Goal: Task Accomplishment & Management: Complete application form

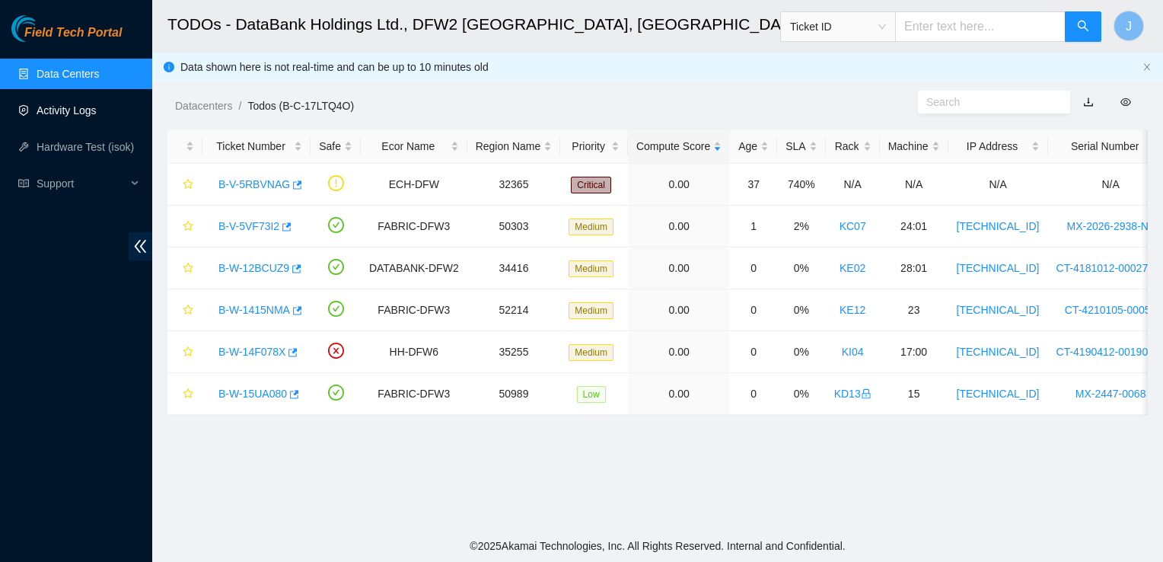
click at [96, 115] on link "Activity Logs" at bounding box center [67, 110] width 60 height 12
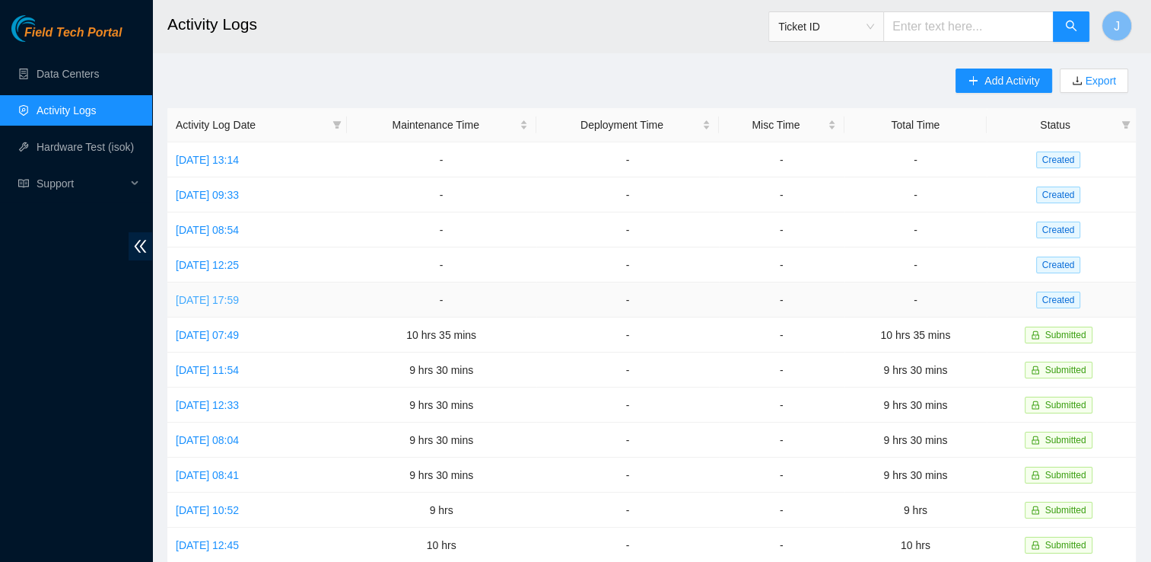
click at [239, 305] on link "[DATE] 17:59" at bounding box center [207, 300] width 63 height 12
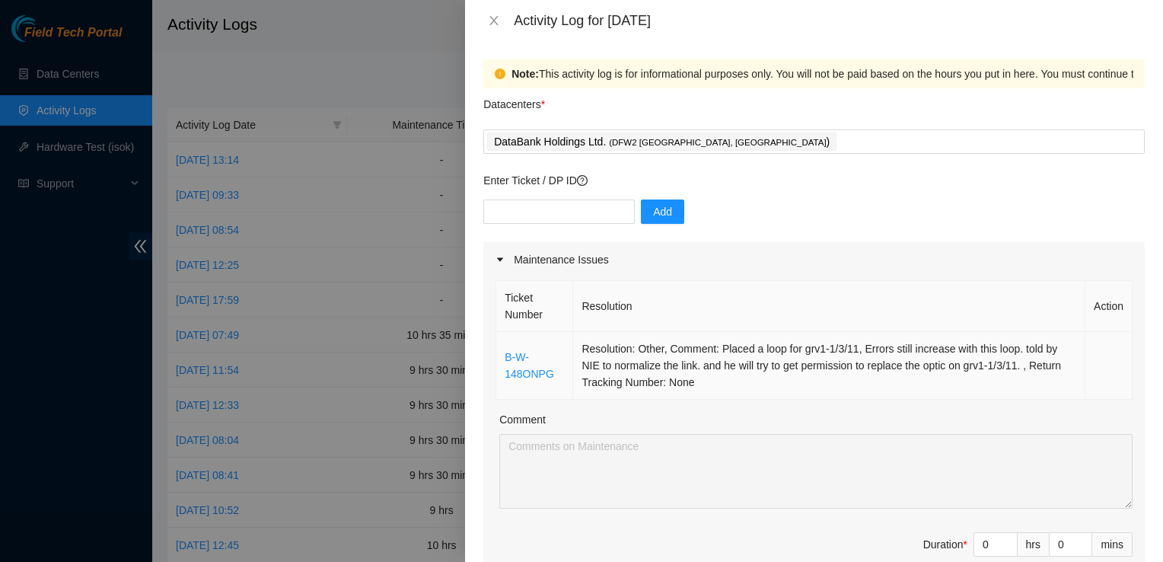
scroll to position [142, 0]
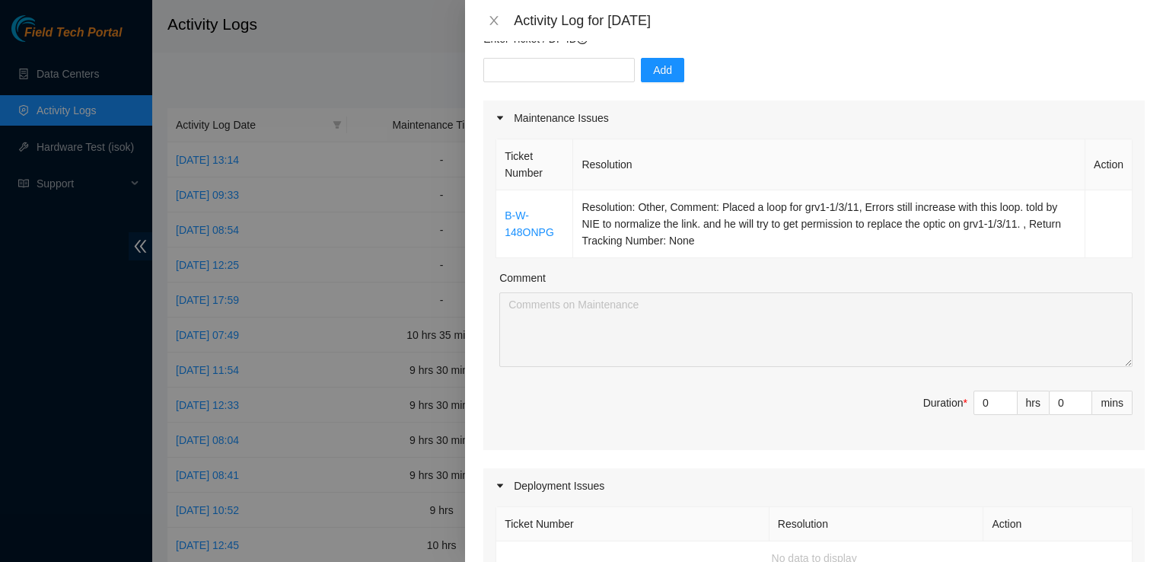
click at [814, 283] on div "Comment" at bounding box center [815, 280] width 633 height 23
drag, startPoint x: 992, startPoint y: 409, endPoint x: 983, endPoint y: 406, distance: 9.9
click at [983, 406] on div "0" at bounding box center [995, 402] width 44 height 24
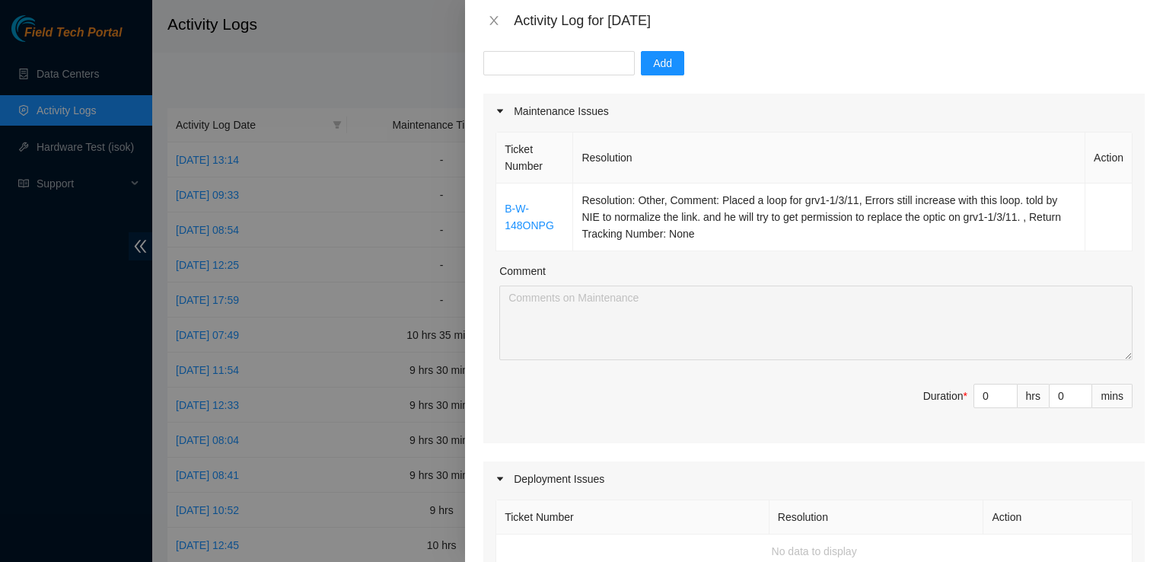
scroll to position [148, 0]
click at [983, 393] on input "0" at bounding box center [995, 396] width 43 height 23
type input "1"
type input "10"
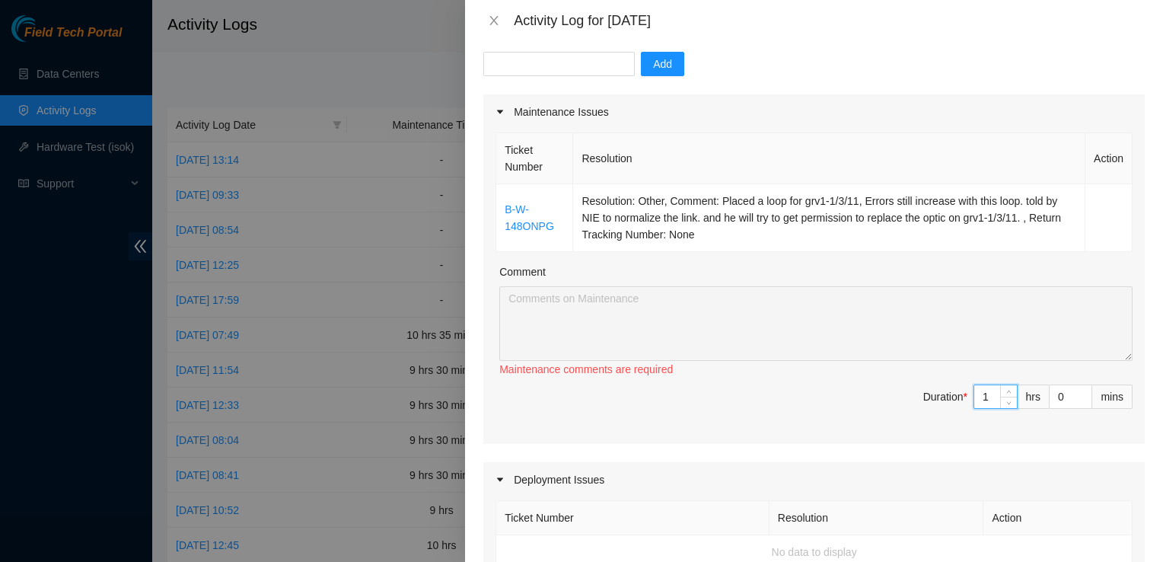
type input "10"
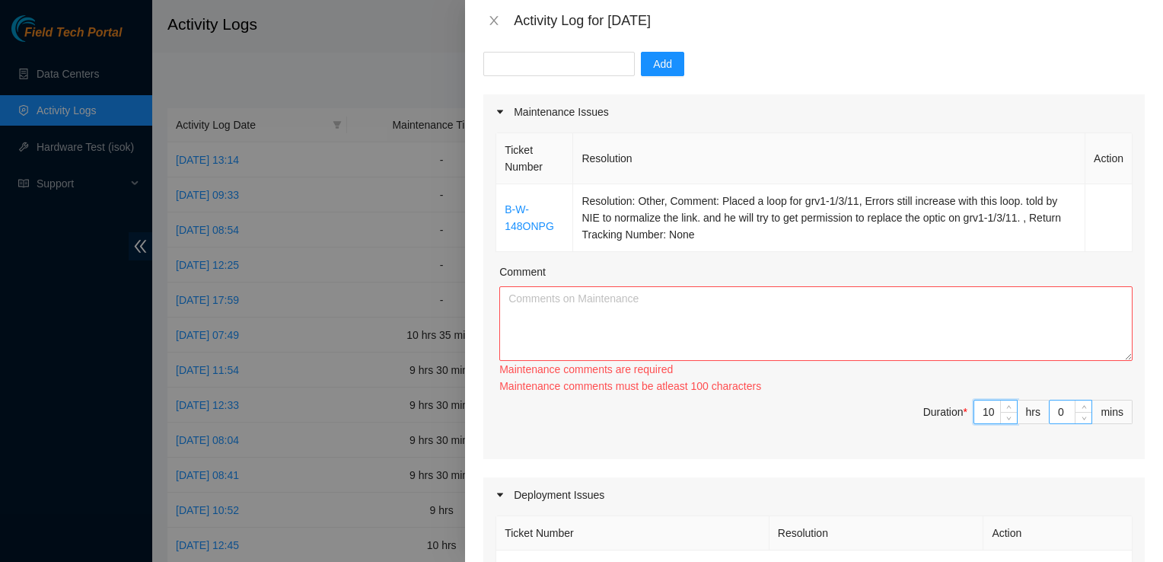
type input "10"
click at [1058, 408] on input "0" at bounding box center [1071, 411] width 42 height 23
type input "3"
type input "30"
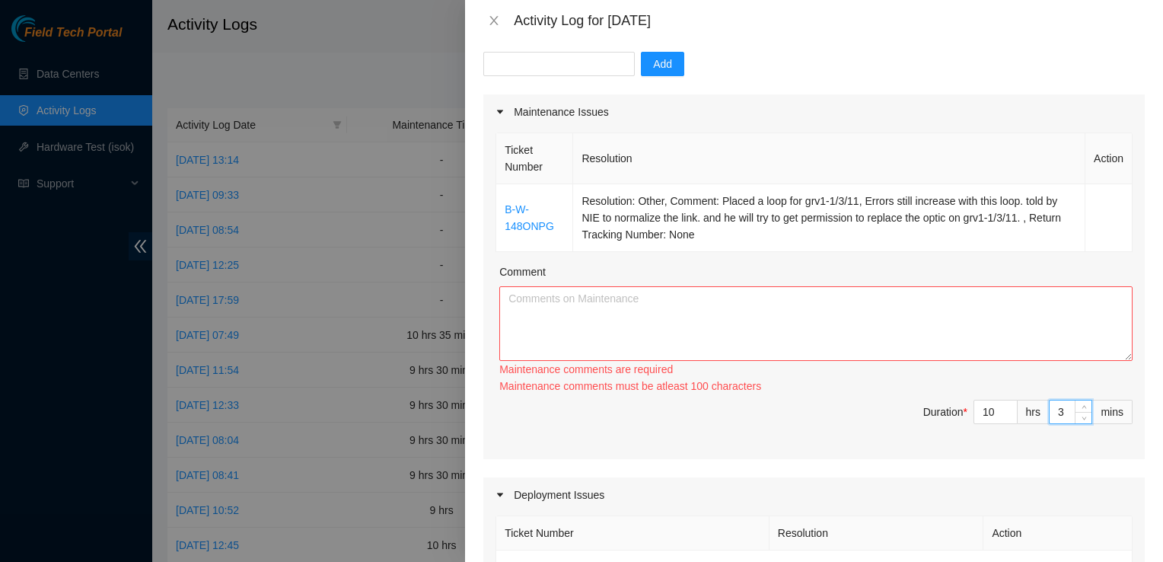
type input "30"
click at [577, 315] on textarea "Comment" at bounding box center [815, 323] width 633 height 75
paste textarea "L ipsumdo si AMET con adi elit Sedd, eiu temp in u labo et dol magnaali eni adm…"
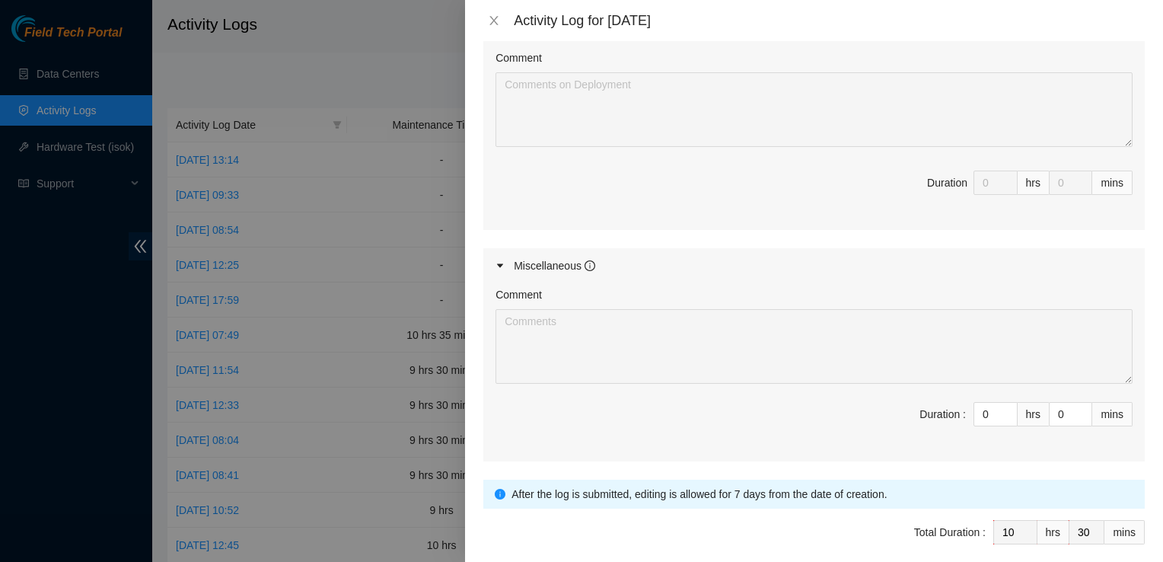
scroll to position [740, 0]
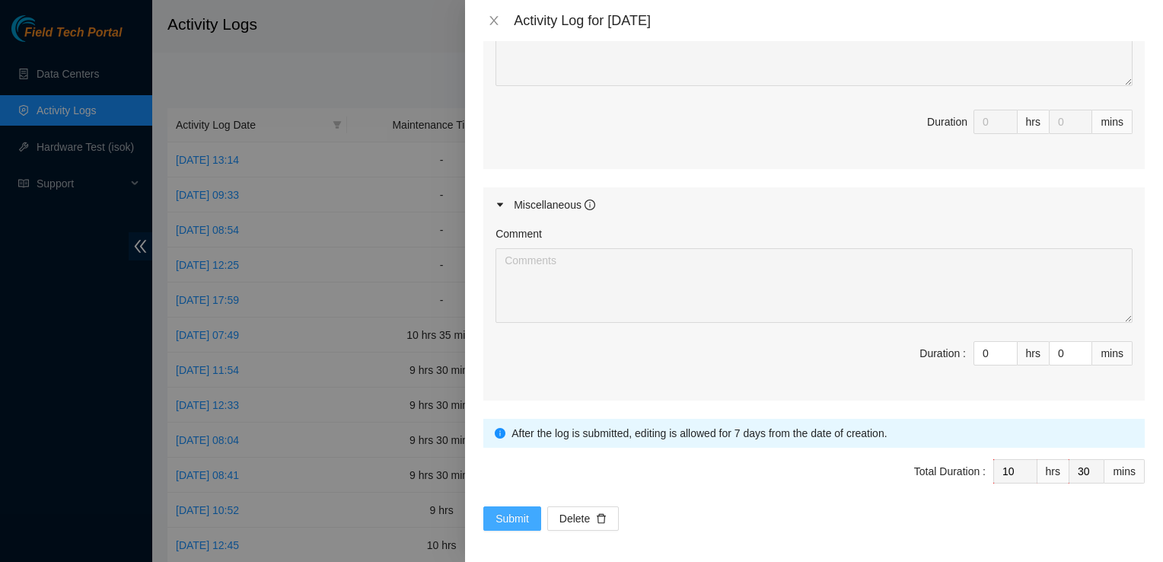
type textarea "L ipsumdo si AMET con adi elit Sedd, eiu temp in u labo et dol magnaali eni adm…"
click at [507, 512] on span "Submit" at bounding box center [511, 518] width 33 height 17
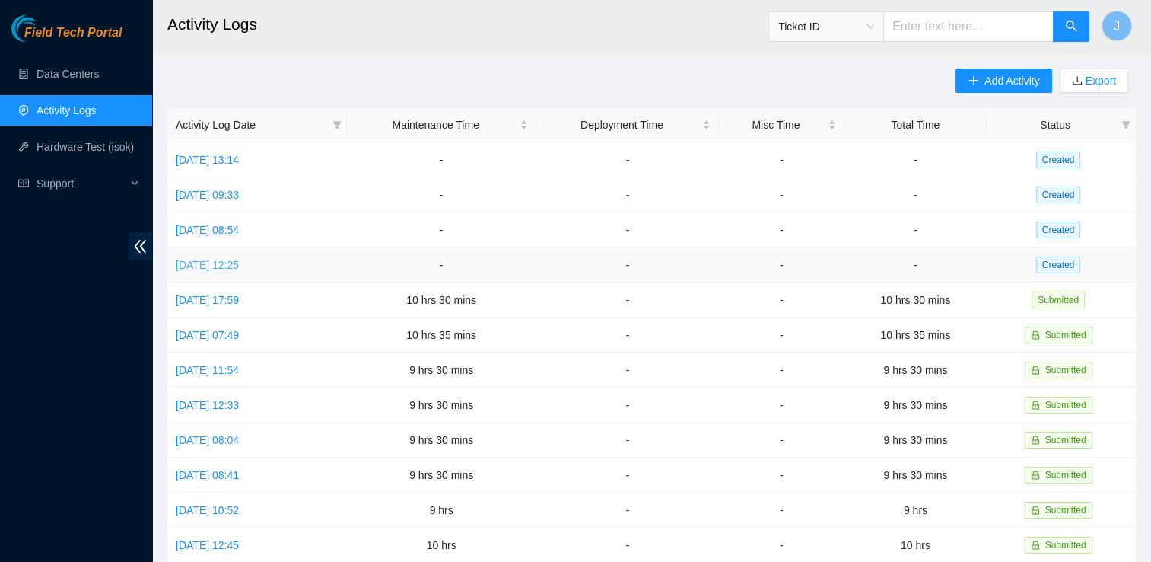
click at [239, 259] on link "[DATE] 12:25" at bounding box center [207, 265] width 63 height 12
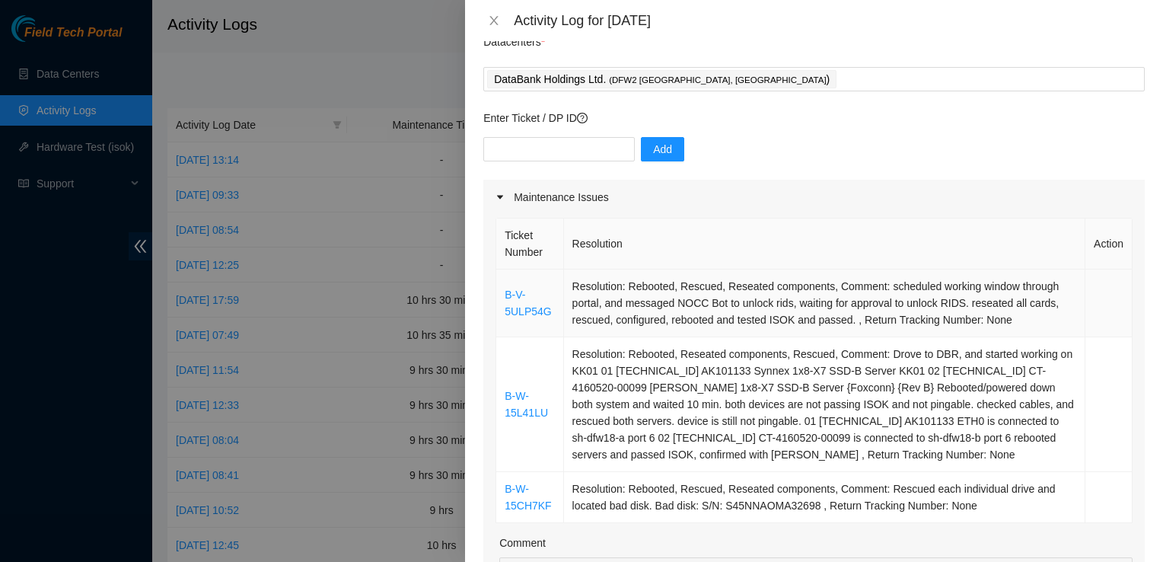
scroll to position [64, 0]
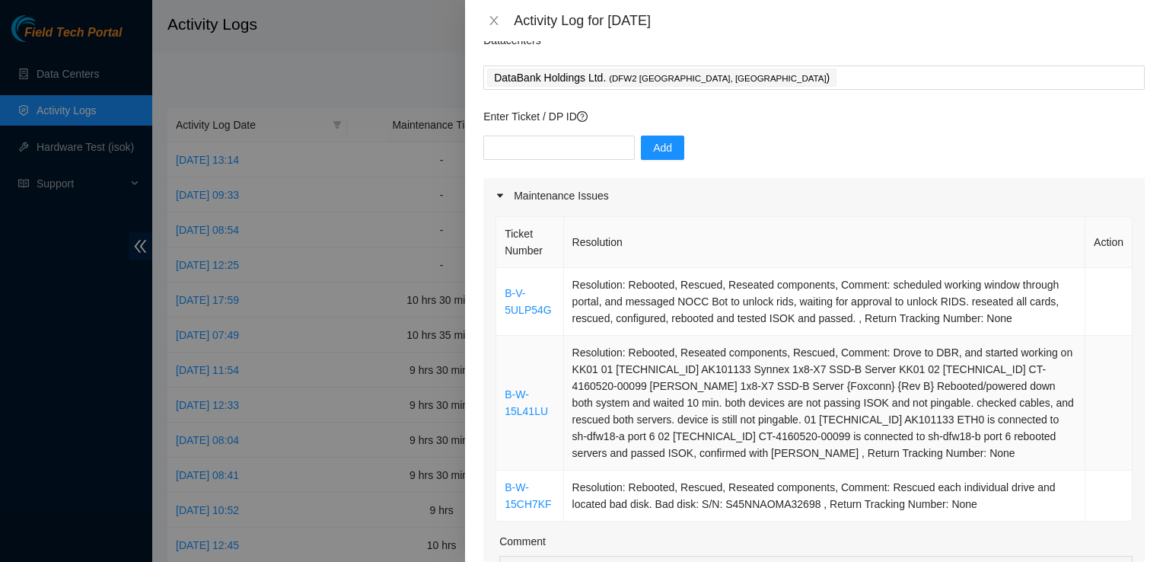
click at [810, 336] on td "Resolution: Rebooted, Reseated components, Rescued, Comment: Drove to DBR, and …" at bounding box center [824, 403] width 521 height 135
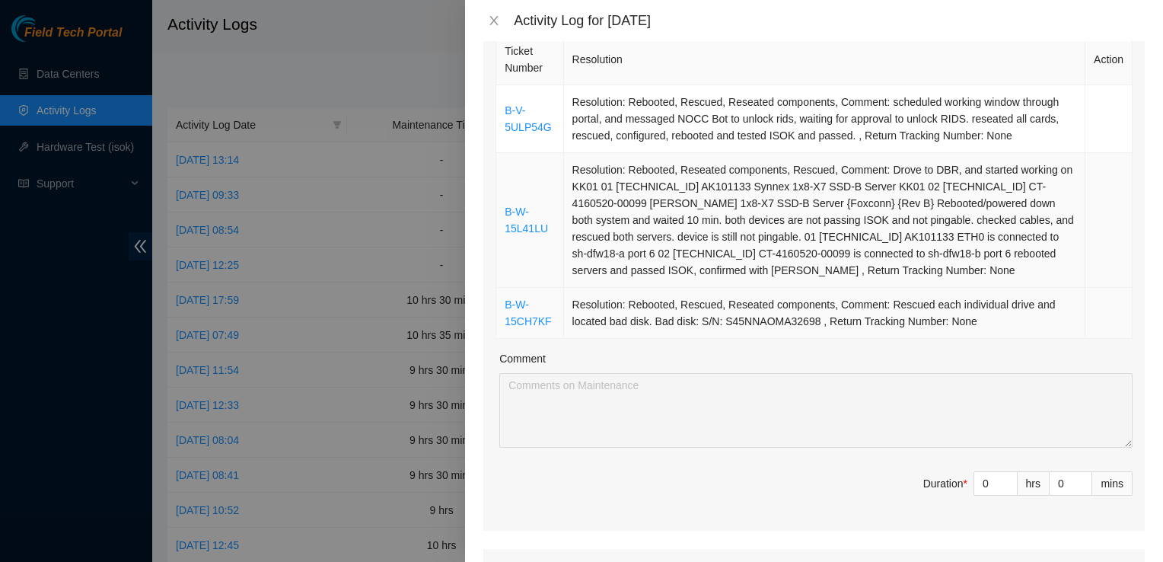
scroll to position [288, 0]
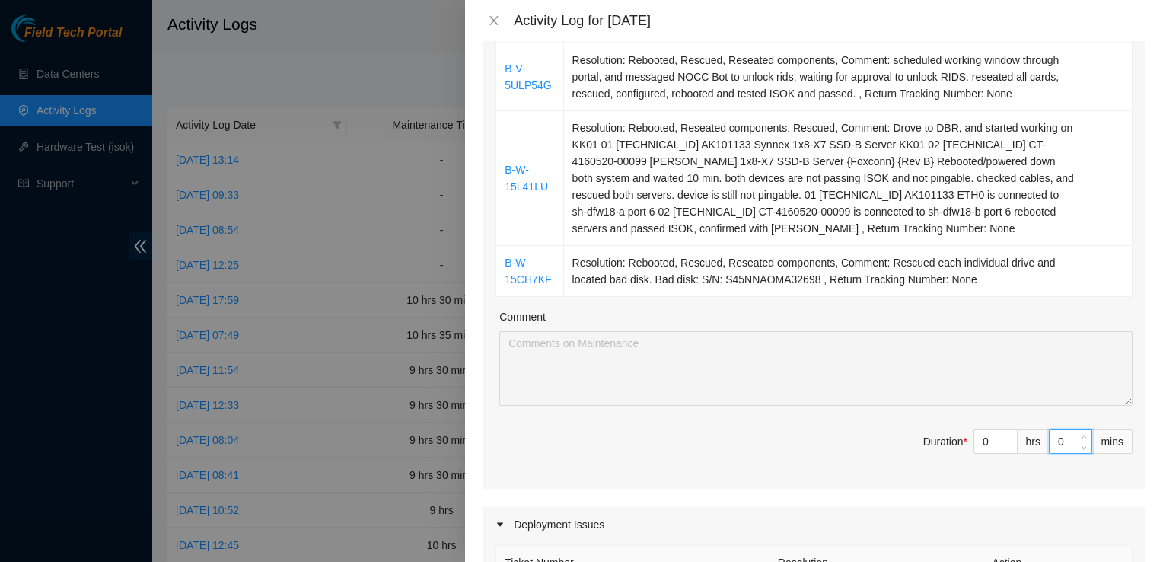
click at [1053, 444] on input "0" at bounding box center [1071, 441] width 42 height 23
type input "4"
type input "45"
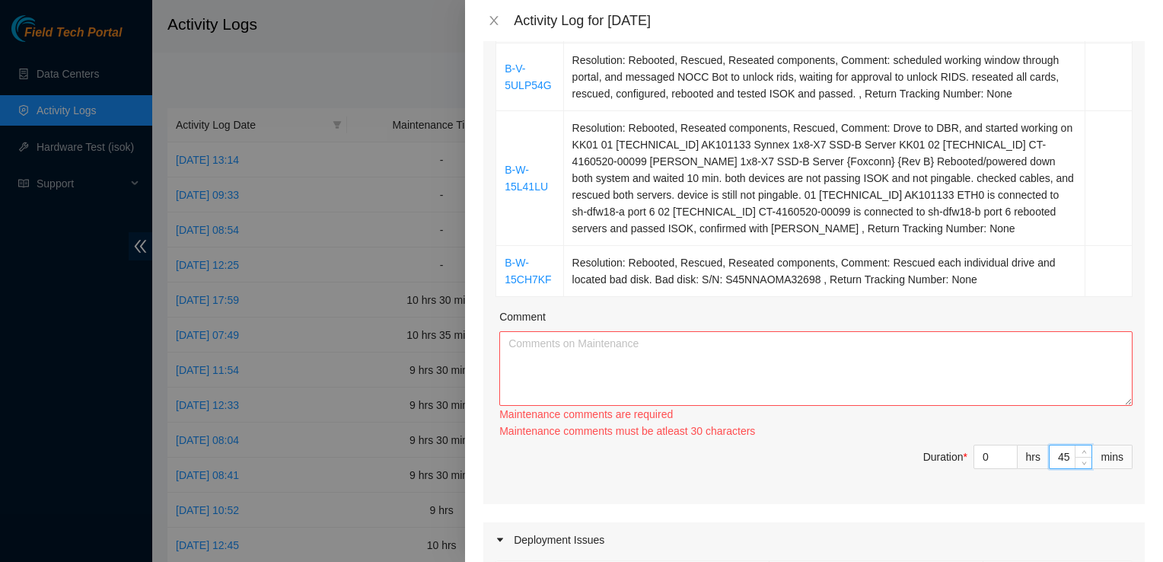
type input "45"
click at [981, 456] on input "0" at bounding box center [995, 456] width 43 height 23
type input "1"
type input "10"
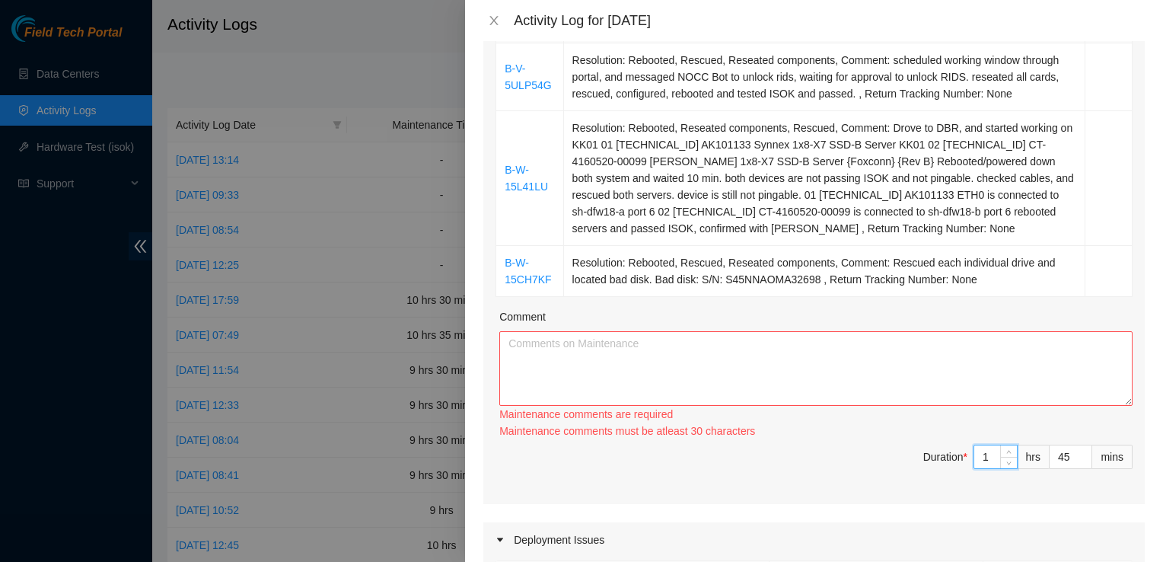
type input "10"
click at [537, 368] on textarea "Comment" at bounding box center [815, 368] width 633 height 75
paste textarea "I arrived at [GEOGRAPHIC_DATA] and completed biometric scanning, which was now …"
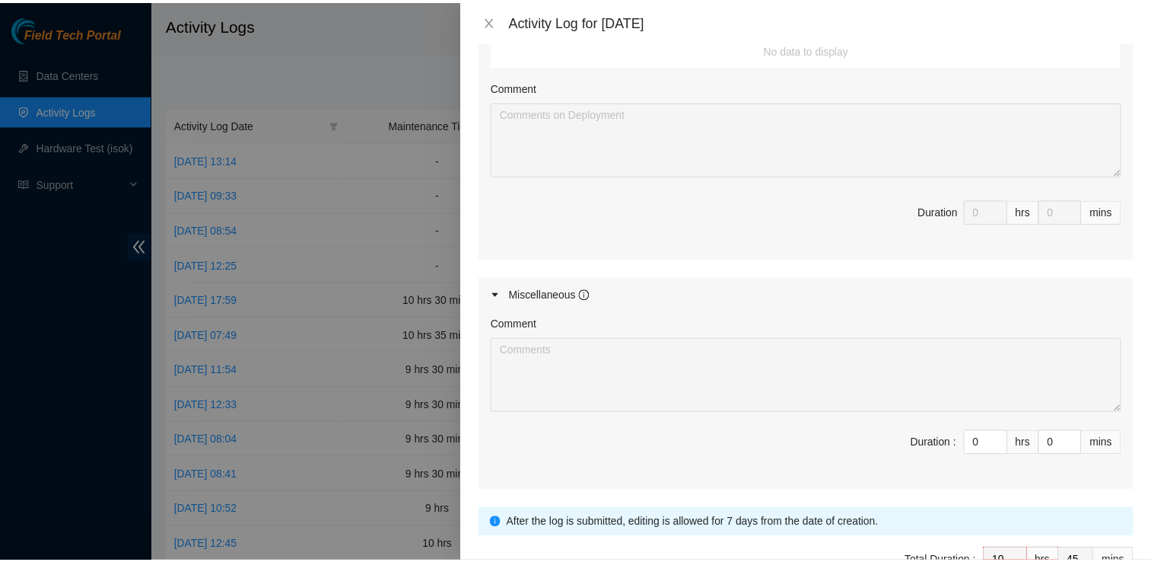
scroll to position [925, 0]
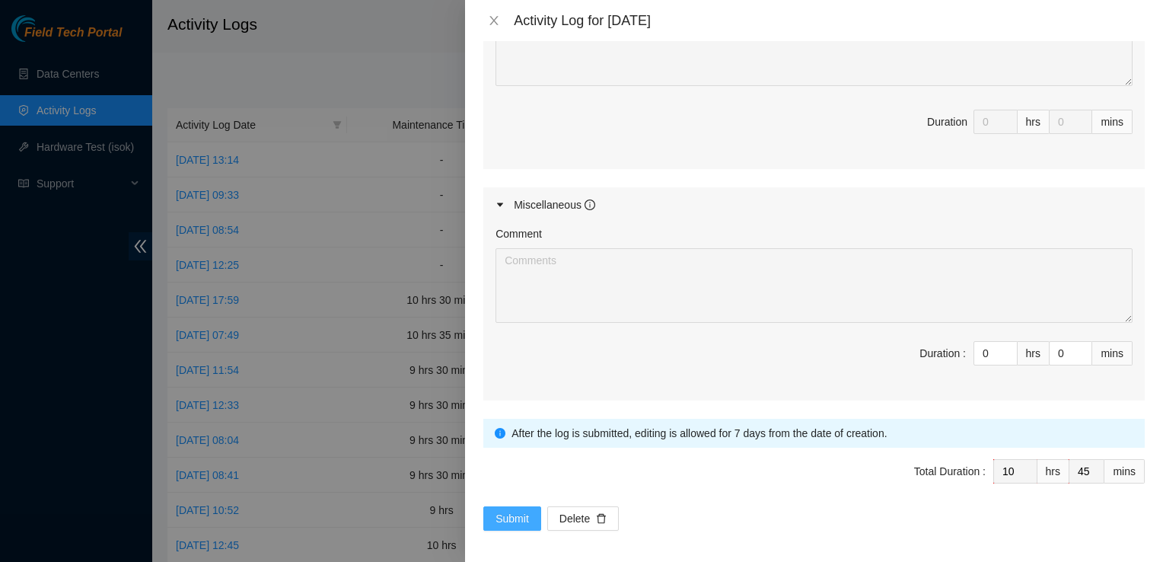
type textarea "I arrived at [GEOGRAPHIC_DATA] and completed biometric scanning, which was now …"
click at [503, 510] on span "Submit" at bounding box center [511, 518] width 33 height 17
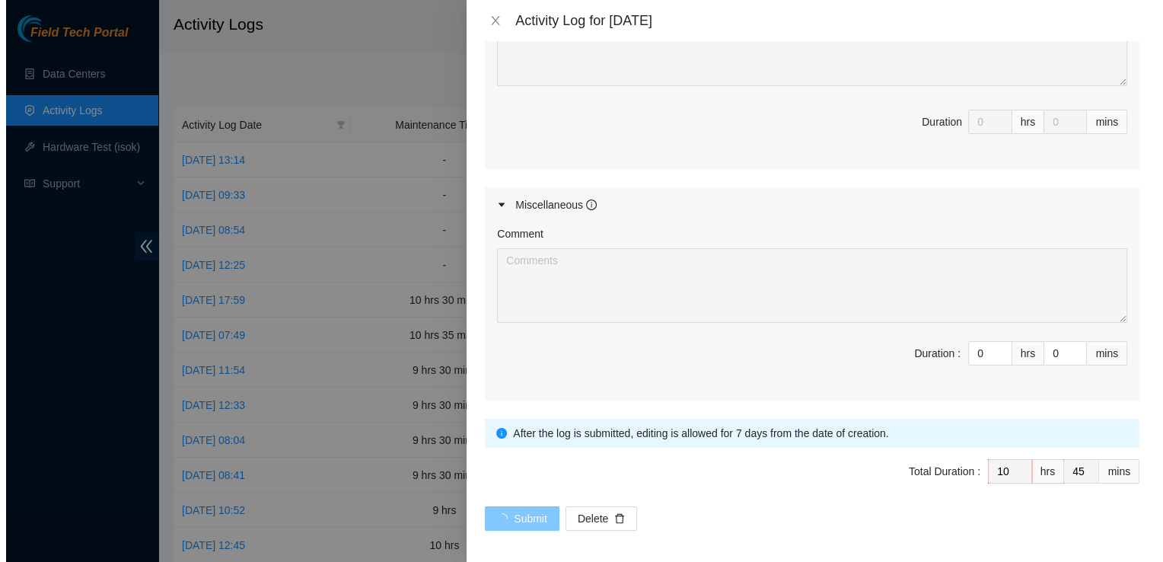
scroll to position [0, 0]
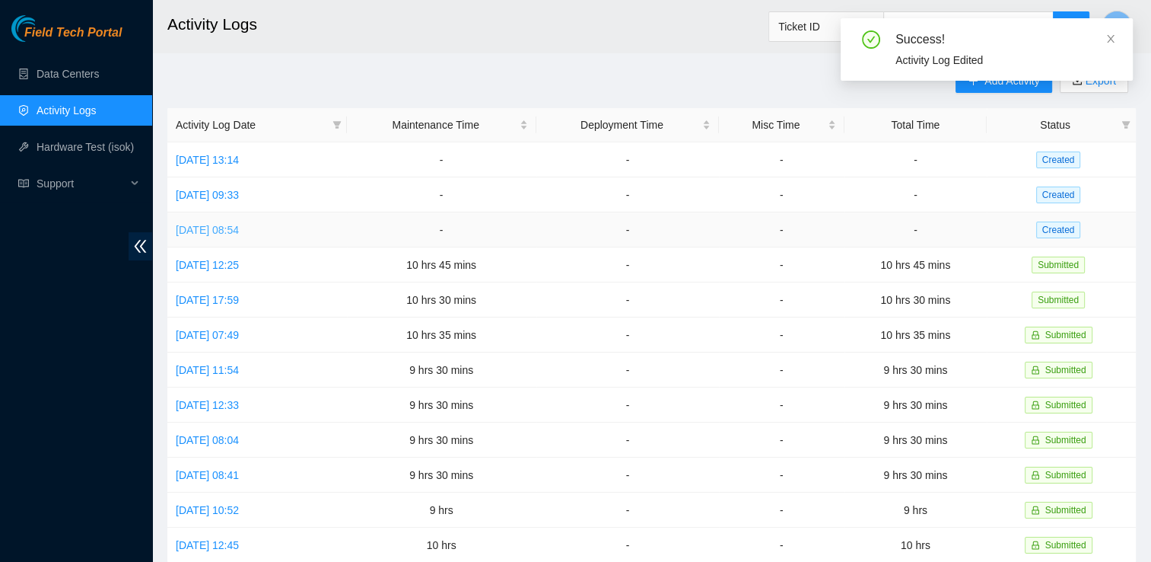
click at [231, 224] on link "[DATE] 08:54" at bounding box center [207, 230] width 63 height 12
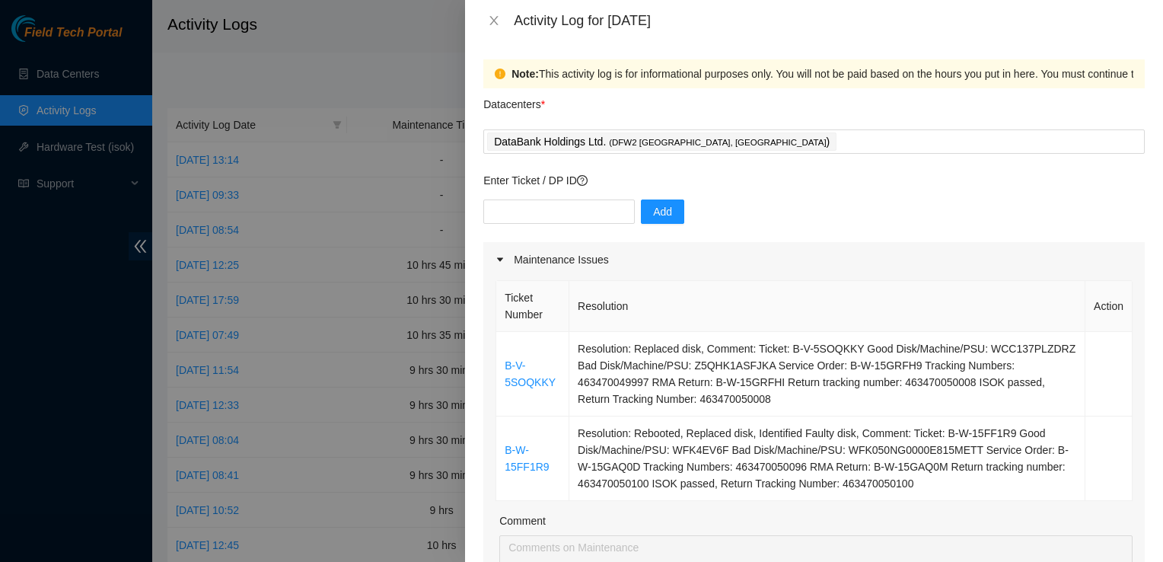
click at [776, 259] on div "Maintenance Issues" at bounding box center [813, 259] width 661 height 35
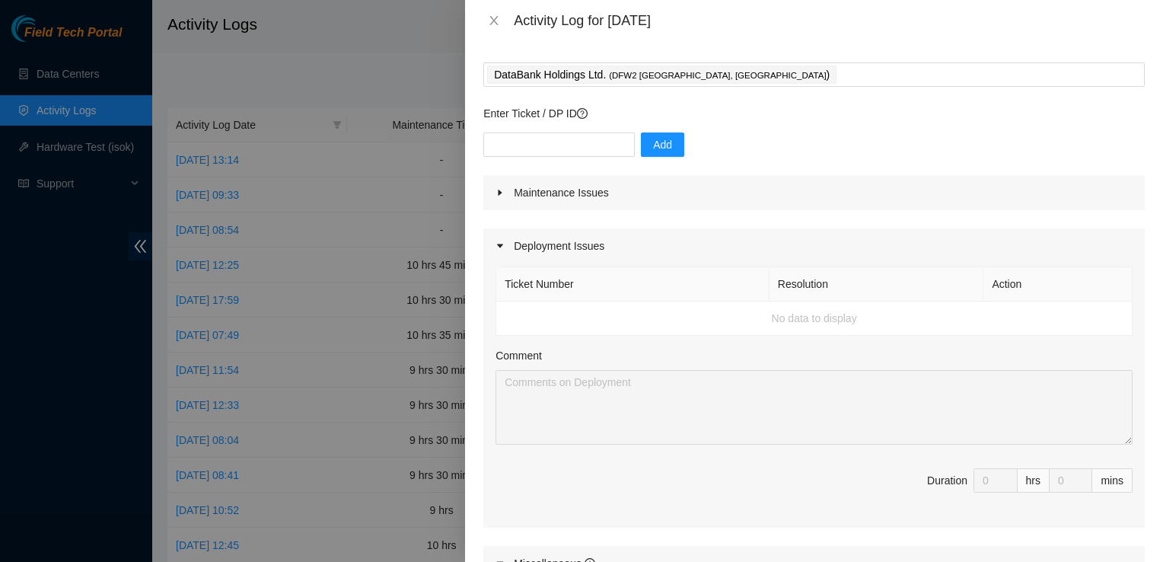
scroll to position [70, 0]
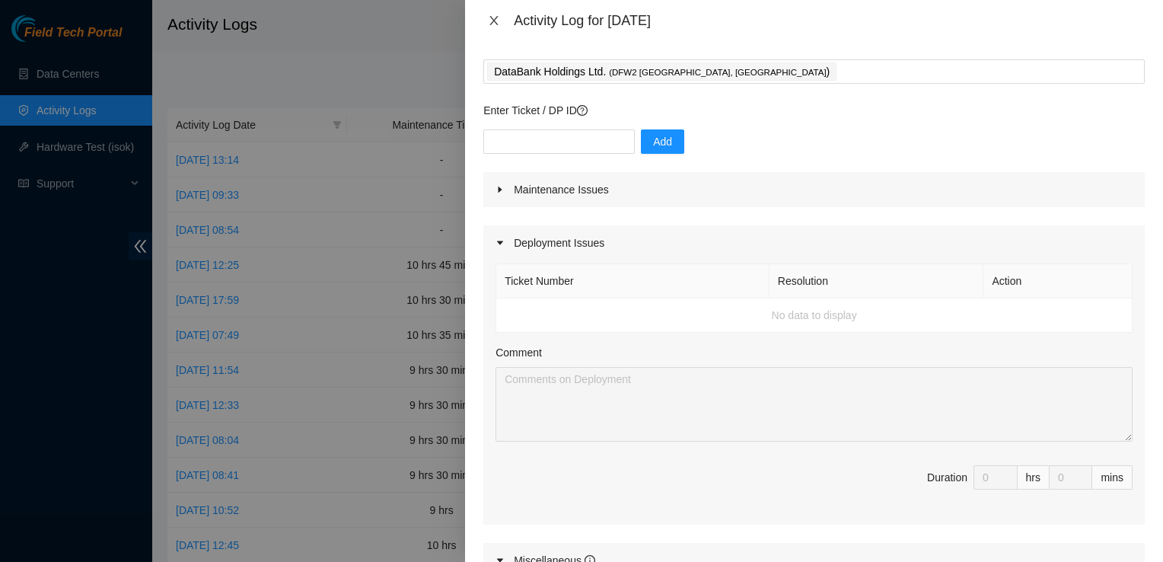
click at [491, 20] on icon "close" at bounding box center [494, 20] width 12 height 12
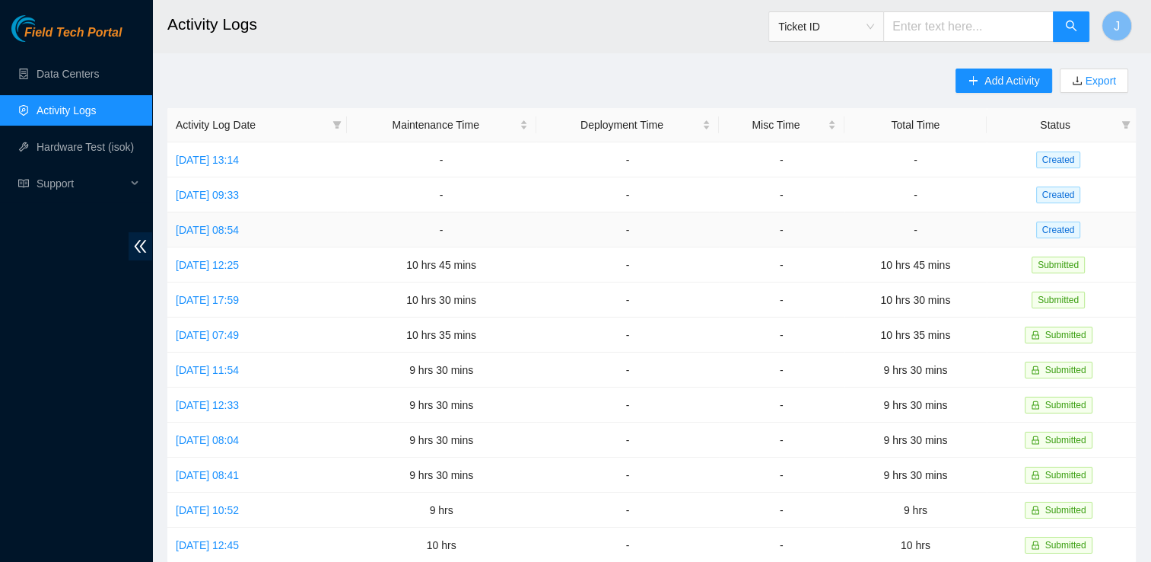
click at [221, 237] on td "[DATE] 08:54" at bounding box center [257, 229] width 180 height 35
click at [225, 233] on link "[DATE] 08:54" at bounding box center [207, 230] width 63 height 12
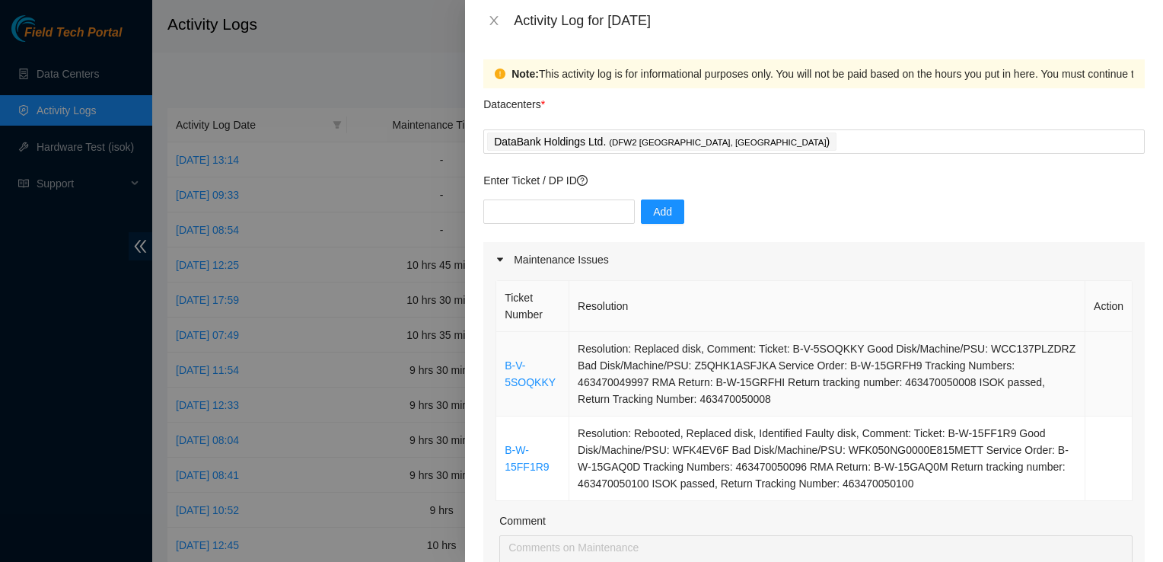
scroll to position [237, 0]
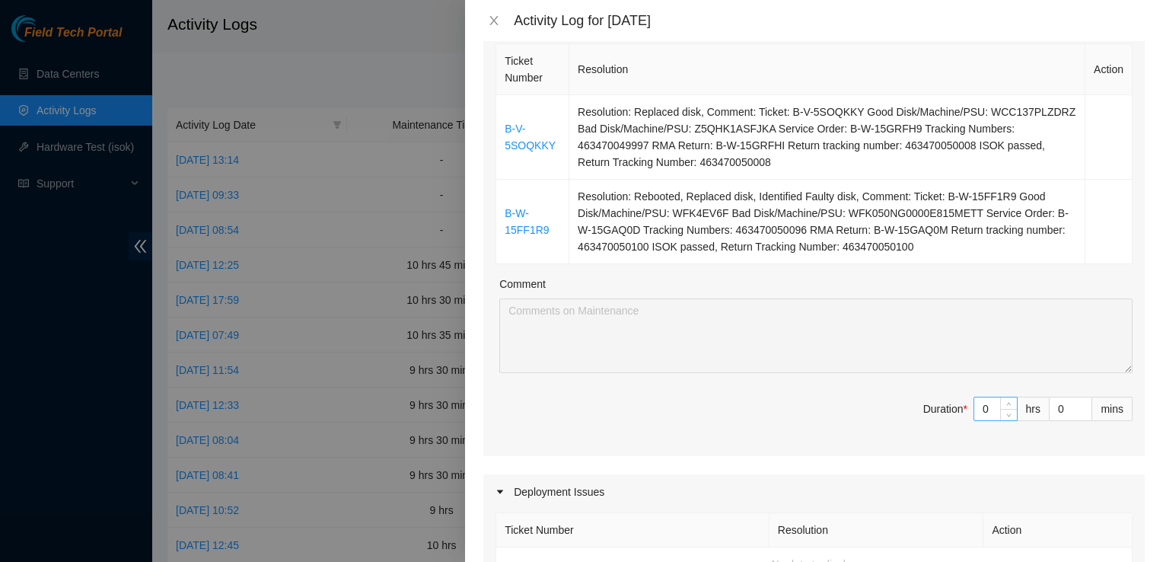
click at [974, 406] on input "0" at bounding box center [995, 408] width 43 height 23
type input "10"
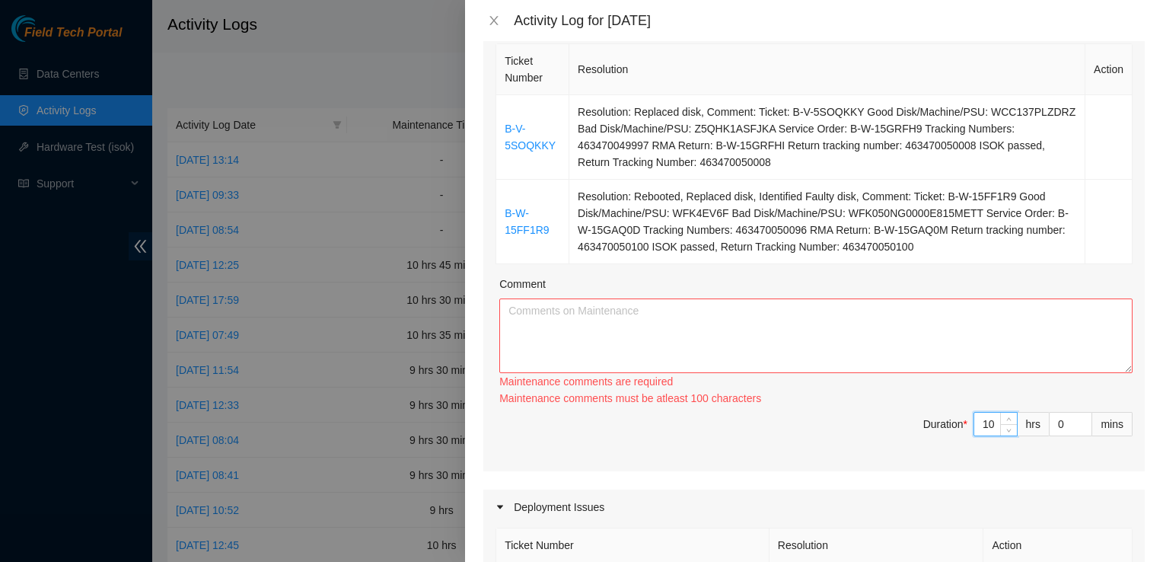
type input "10"
click at [632, 319] on textarea "Comment" at bounding box center [815, 335] width 633 height 75
paste textarea "I arrived at [GEOGRAPHIC_DATA] and began work under ticket B-V-5SOQKKY. I ident…"
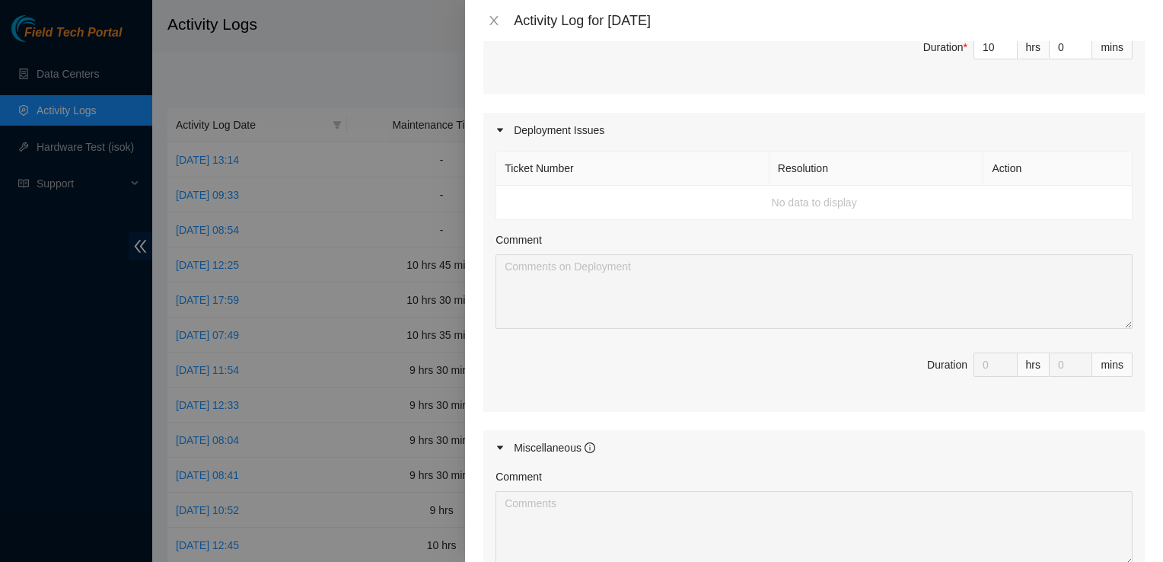
scroll to position [841, 0]
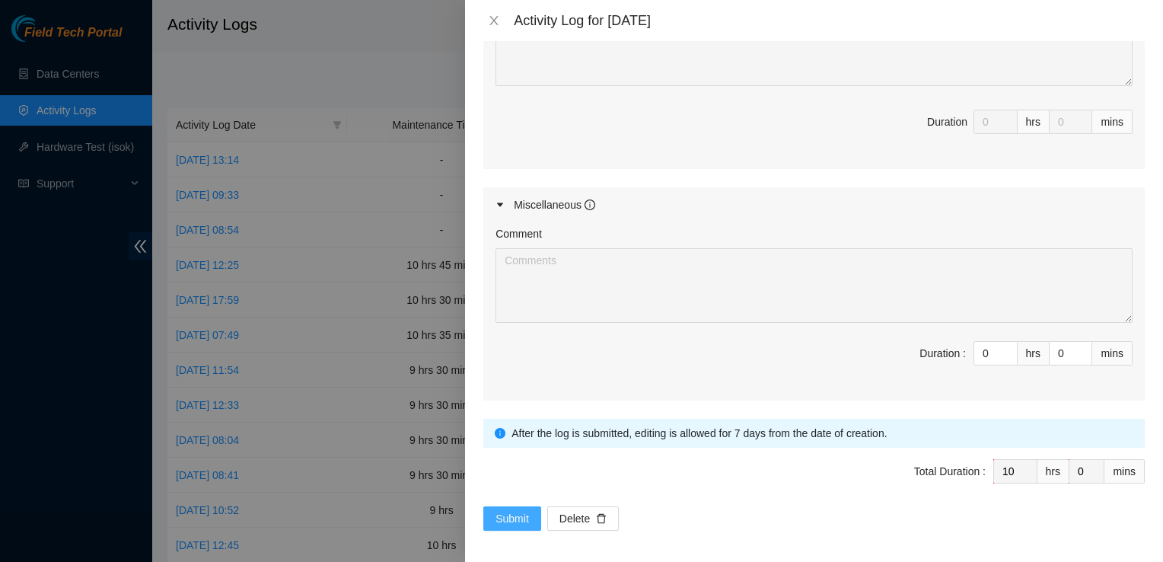
type textarea "I arrived at [GEOGRAPHIC_DATA] and began work under ticket B-V-5SOQKKY. I ident…"
click at [518, 511] on span "Submit" at bounding box center [511, 518] width 33 height 17
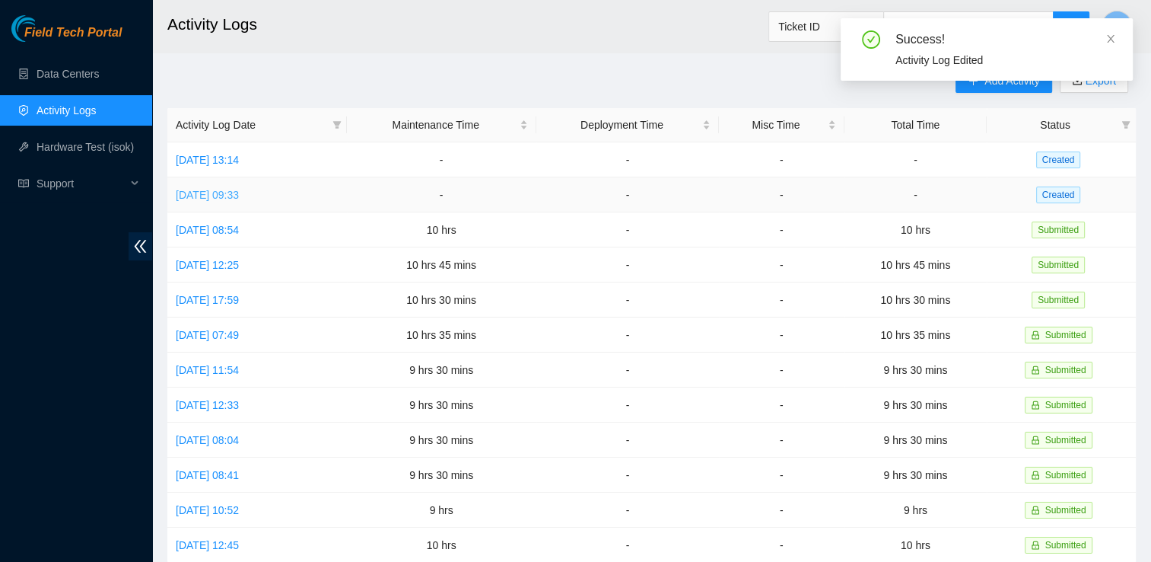
click at [239, 190] on link "[DATE] 09:33" at bounding box center [207, 195] width 63 height 12
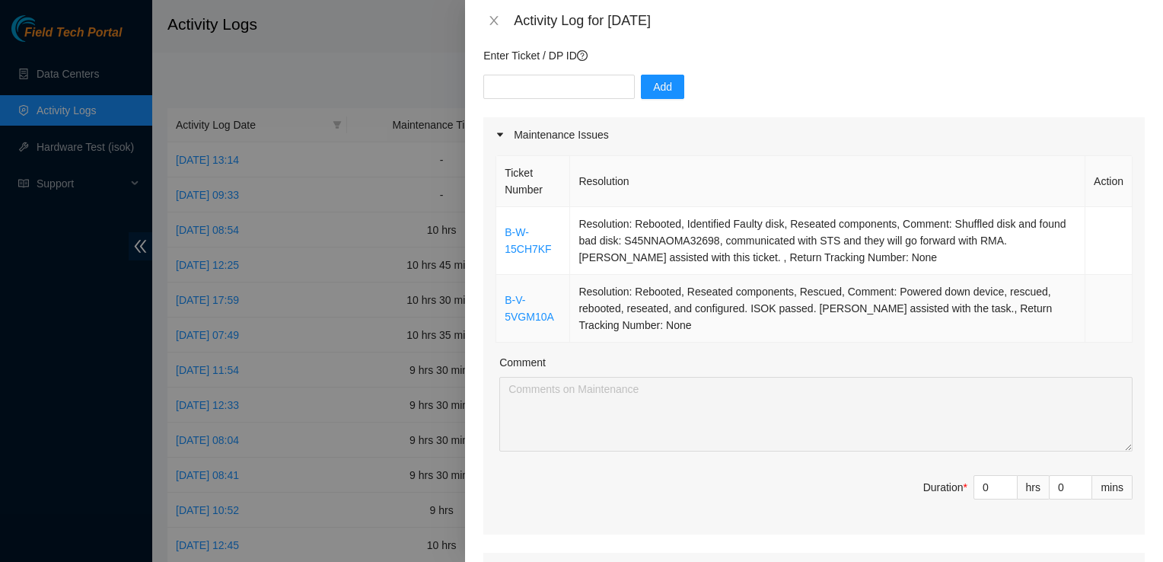
scroll to position [128, 0]
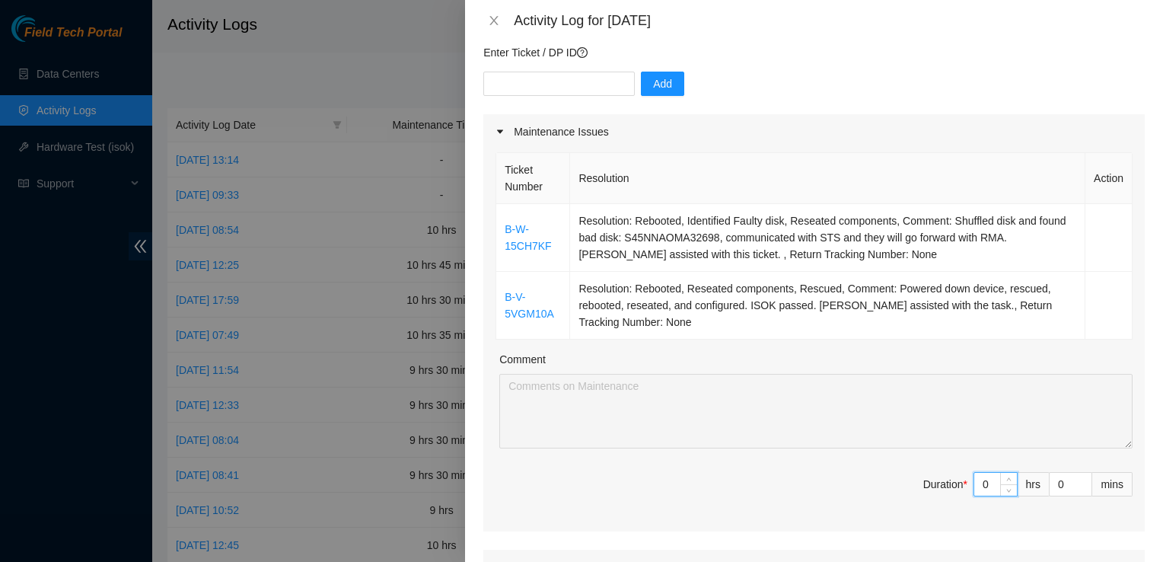
click at [974, 483] on input "0" at bounding box center [995, 484] width 43 height 23
type input "10"
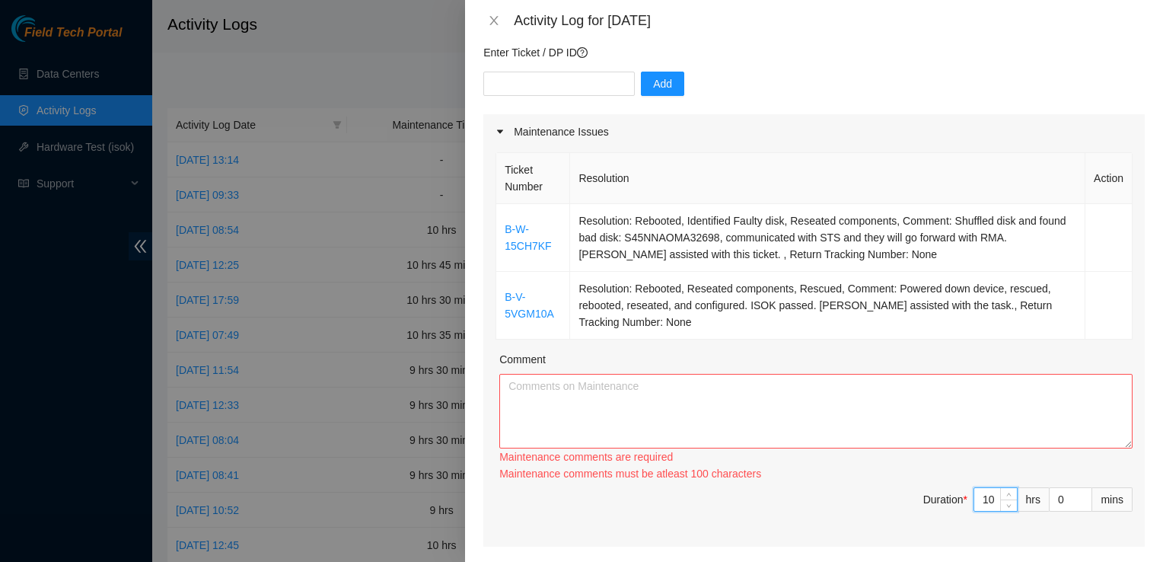
type input "10"
type input "3"
type input "30"
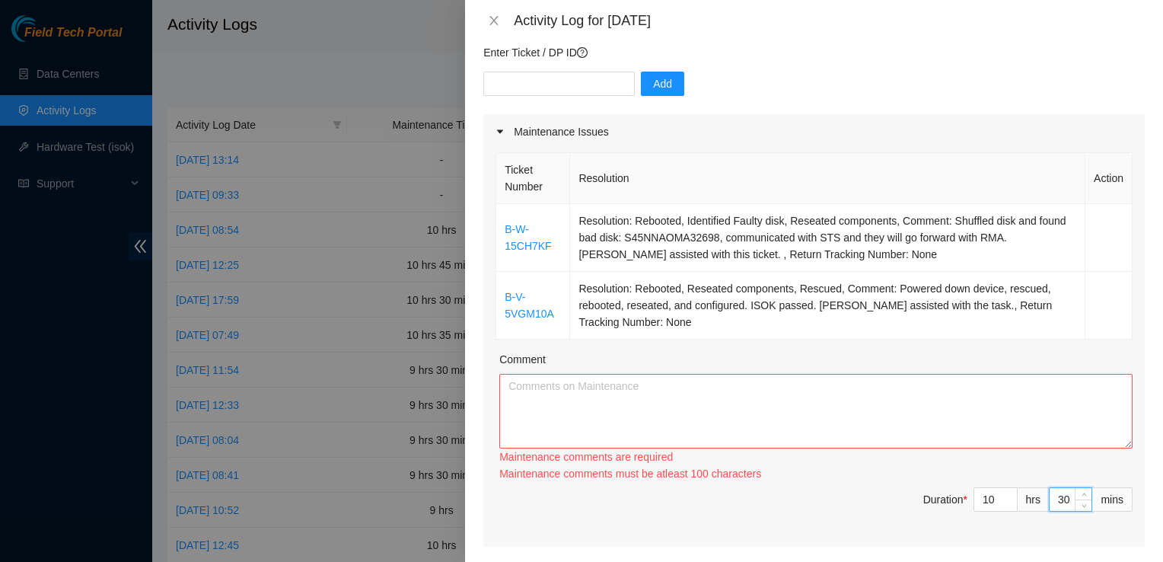
type input "30"
click at [683, 401] on textarea "Comment" at bounding box center [815, 411] width 633 height 75
paste textarea "L ipsumdo si AME con adipis el seddoe T-I-90UT4LA, etdol M aliquaenim a min ven…"
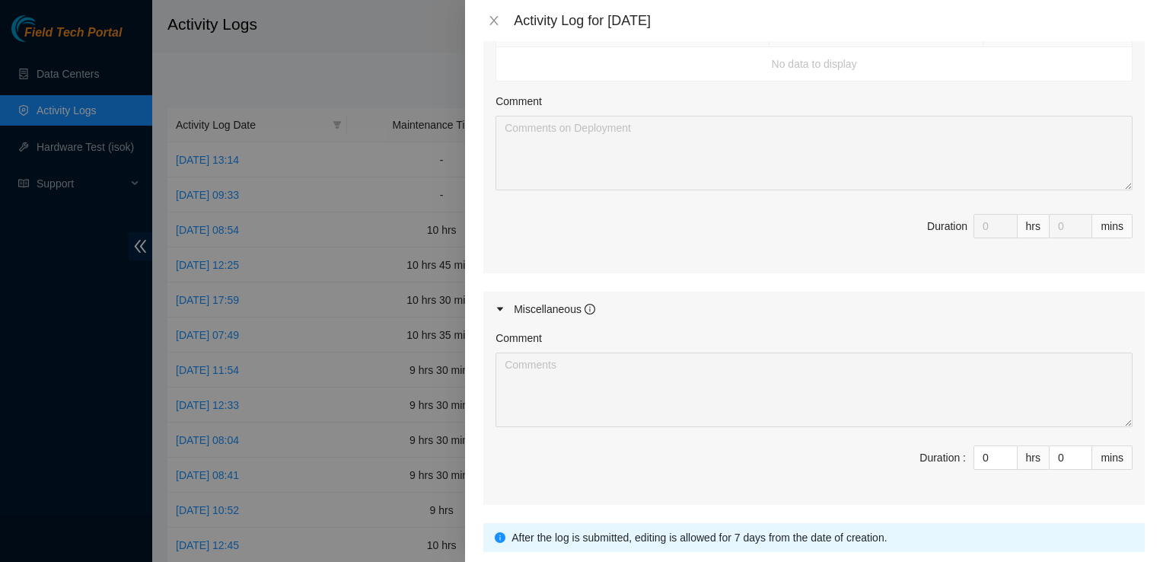
scroll to position [807, 0]
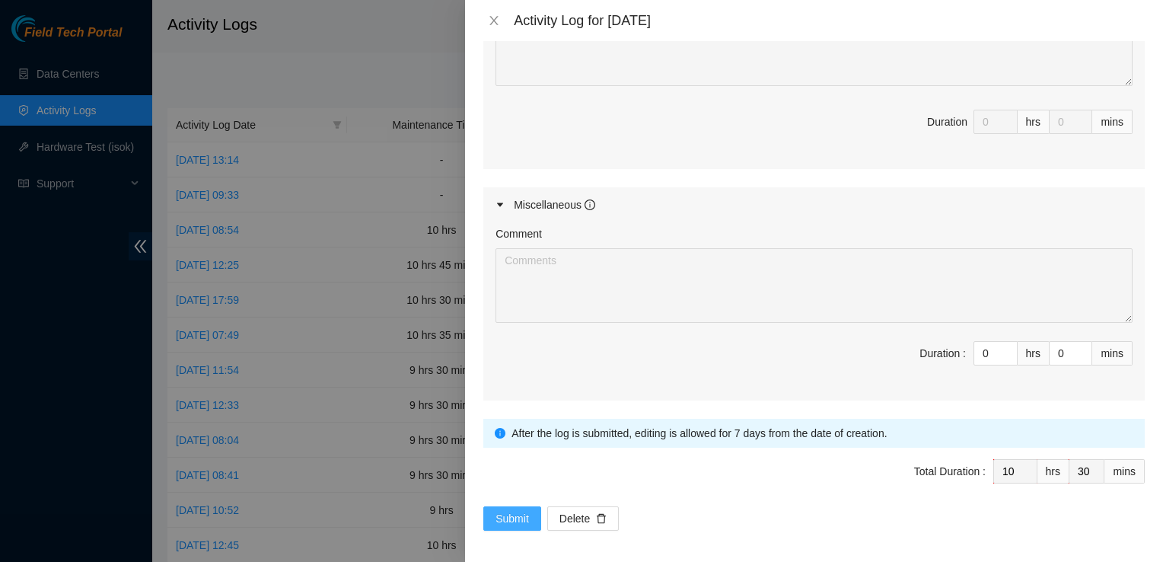
type textarea "L ipsumdo si AME con adipis el seddoe T-I-90UT4LA, etdol M aliquaenim a min ven…"
click at [512, 516] on span "Submit" at bounding box center [511, 518] width 33 height 17
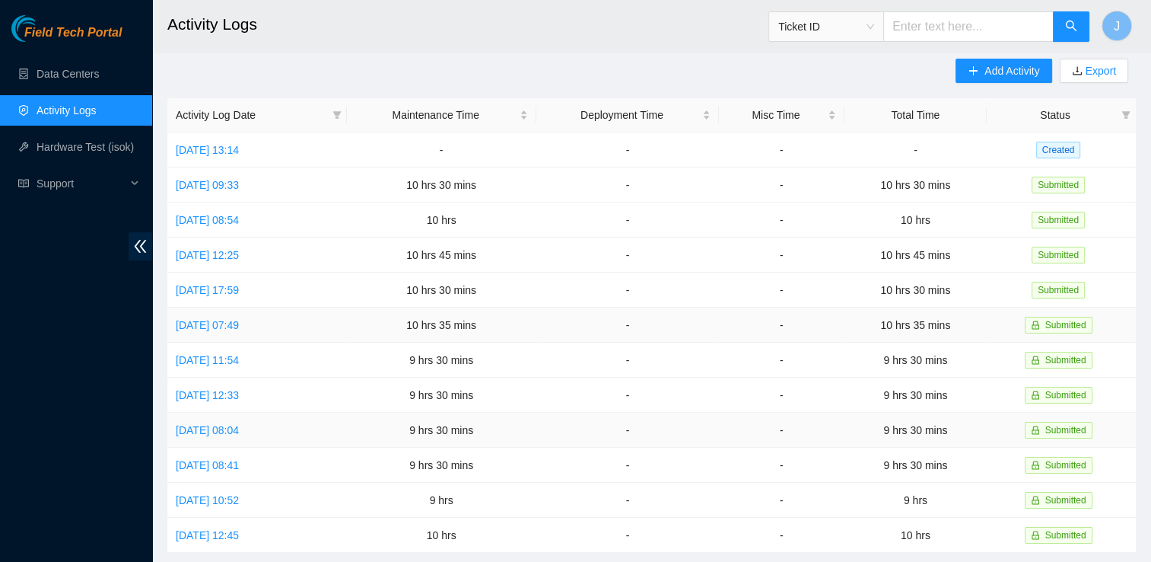
scroll to position [0, 0]
